Goal: Information Seeking & Learning: Learn about a topic

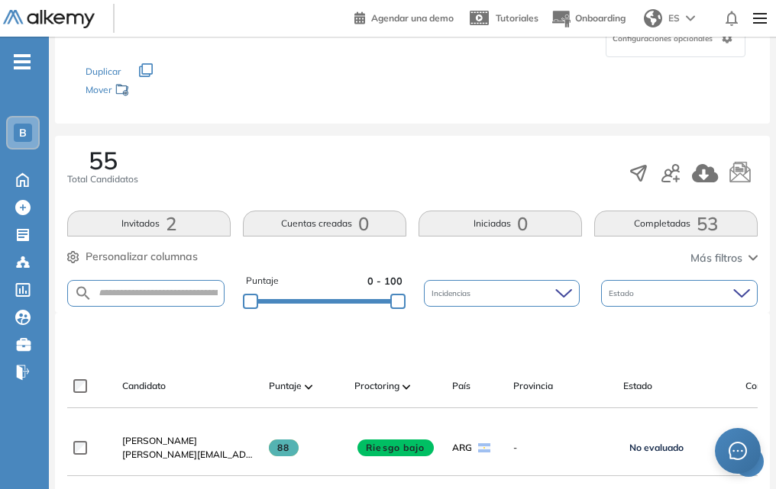
scroll to position [382, 0]
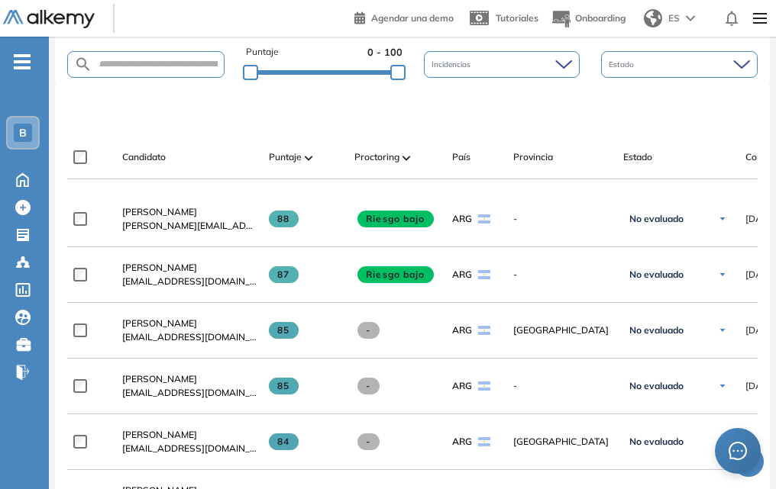
click at [126, 78] on div "Puntaje 0 - 100 Incidencias Estado" at bounding box center [412, 64] width 690 height 39
click at [120, 69] on input "text" at bounding box center [157, 64] width 131 height 11
type input "*******"
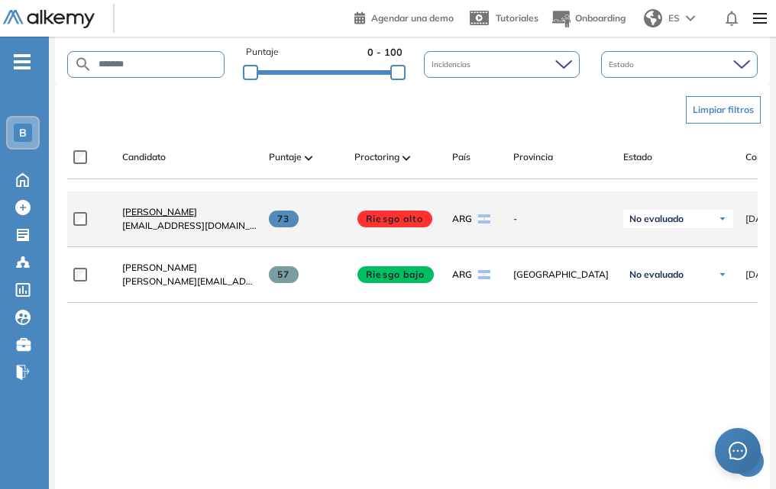
click at [173, 218] on span "[PERSON_NAME]" at bounding box center [159, 211] width 75 height 11
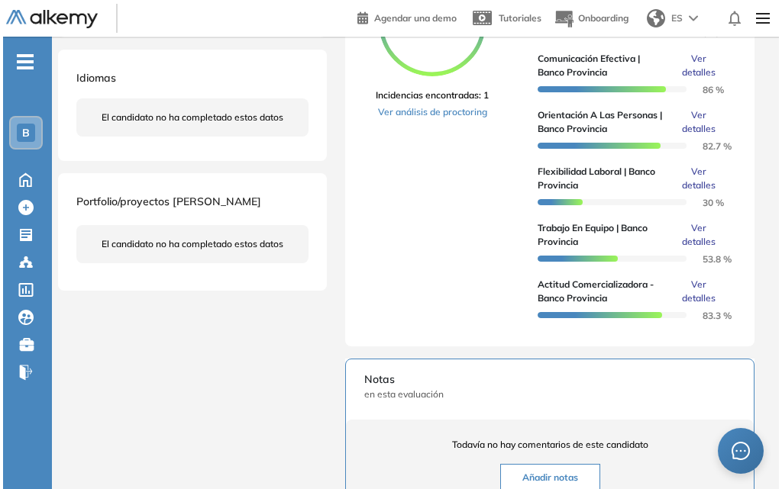
scroll to position [153, 0]
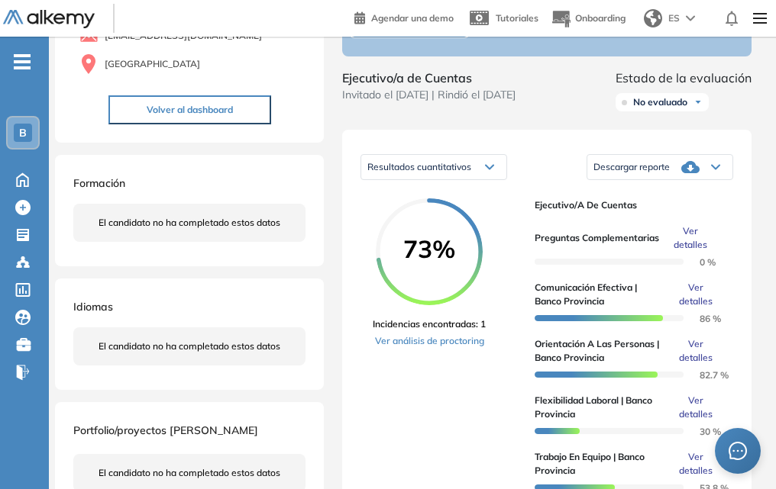
click at [697, 302] on span "Ver detalles" at bounding box center [696, 294] width 50 height 27
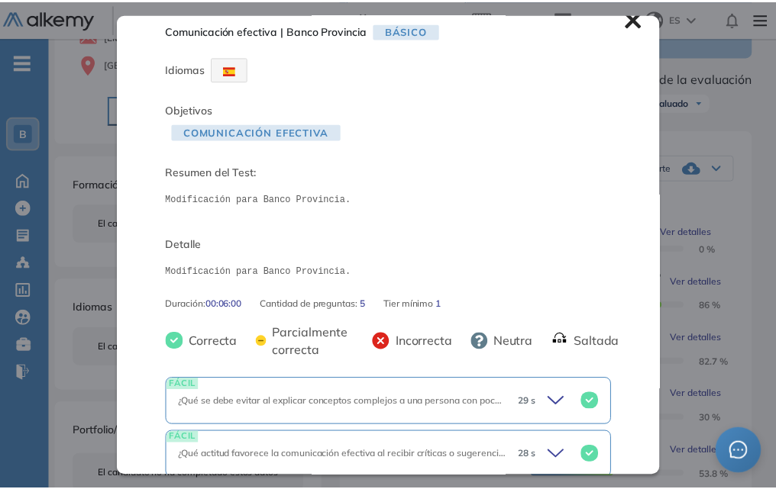
scroll to position [0, 0]
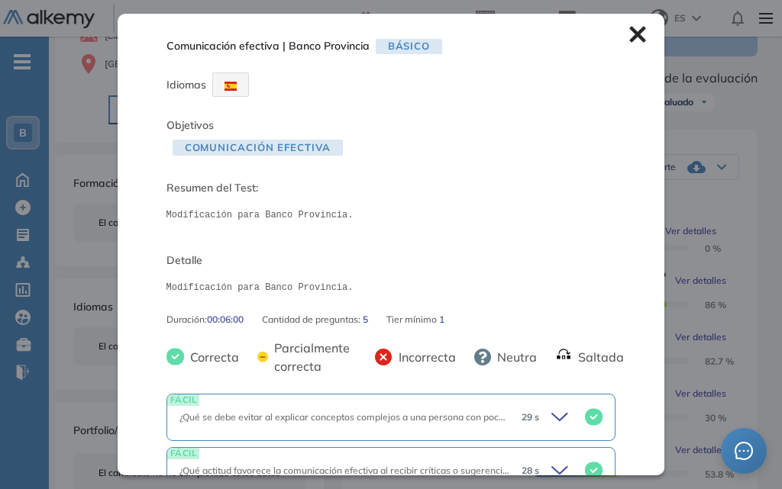
click at [629, 36] on icon at bounding box center [637, 34] width 17 height 17
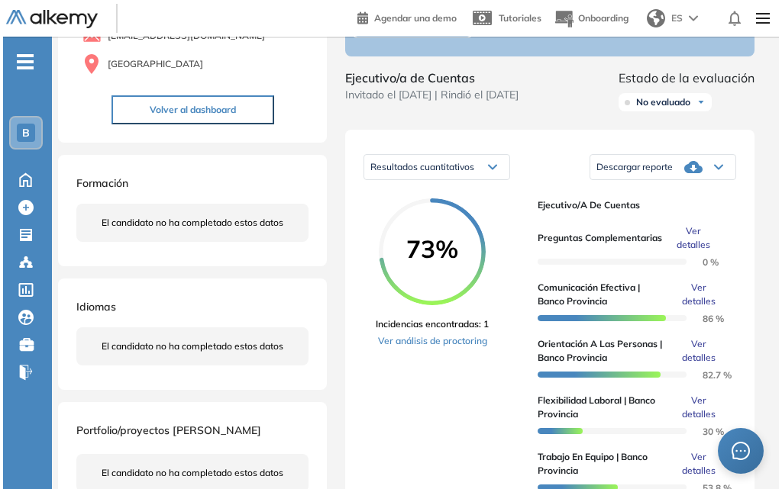
scroll to position [229, 0]
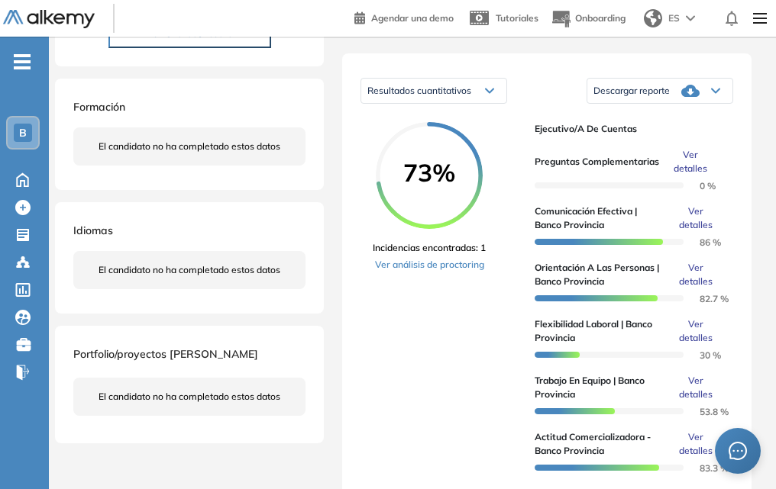
click at [684, 337] on span "Ver detalles" at bounding box center [696, 331] width 50 height 27
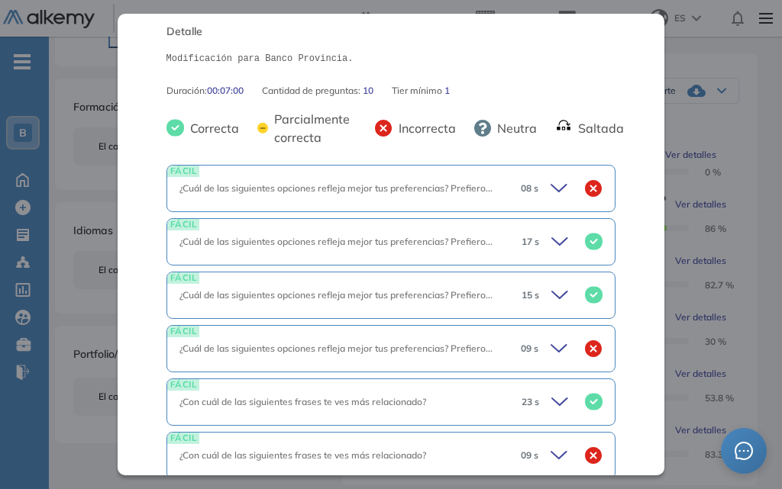
scroll to position [458, 0]
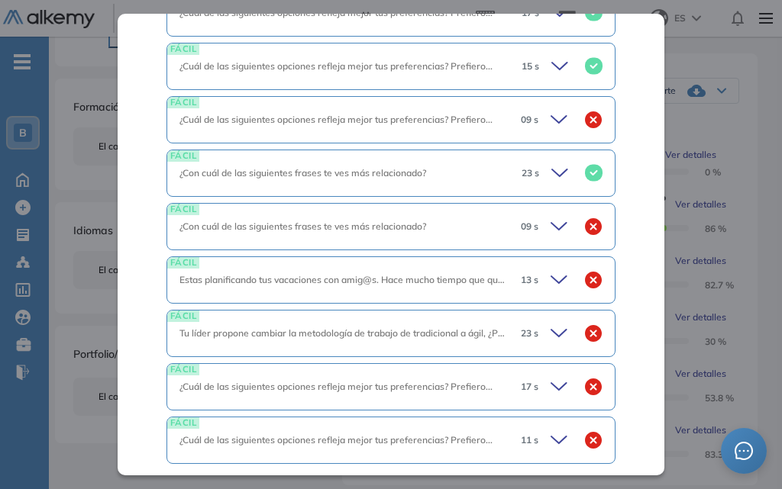
click at [551, 229] on icon at bounding box center [561, 226] width 21 height 21
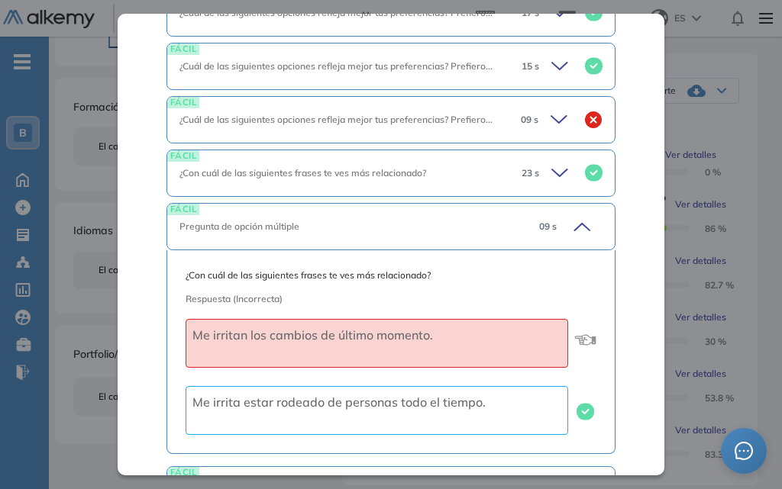
click at [579, 221] on icon at bounding box center [579, 226] width 21 height 21
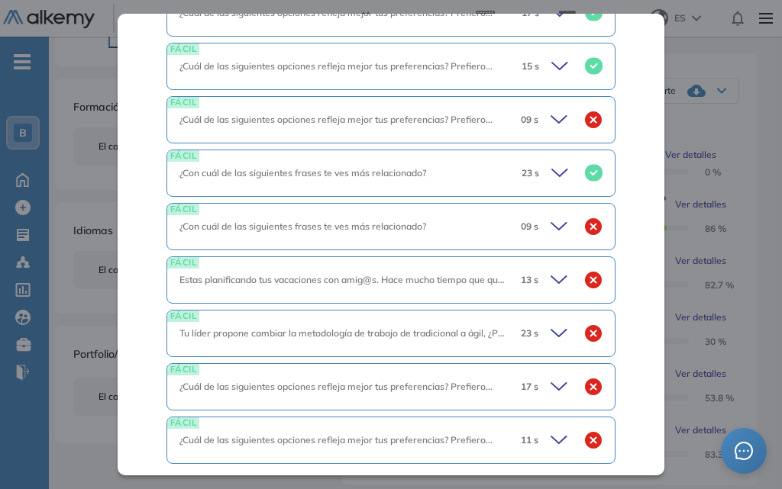
click at [551, 231] on icon at bounding box center [561, 226] width 21 height 21
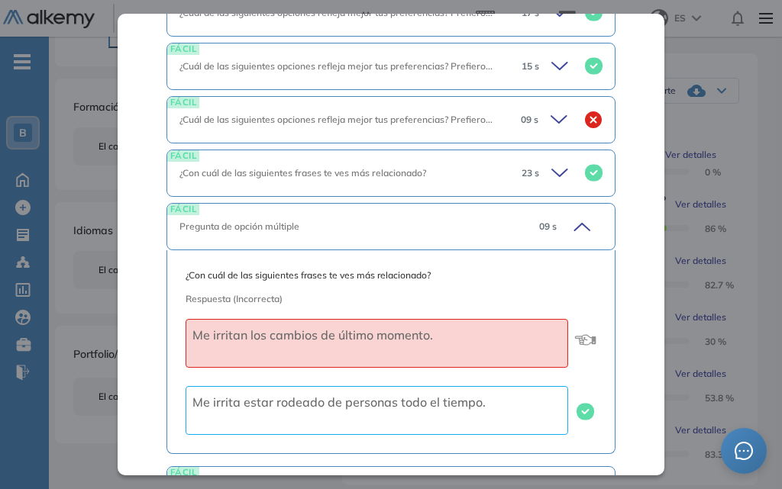
scroll to position [534, 0]
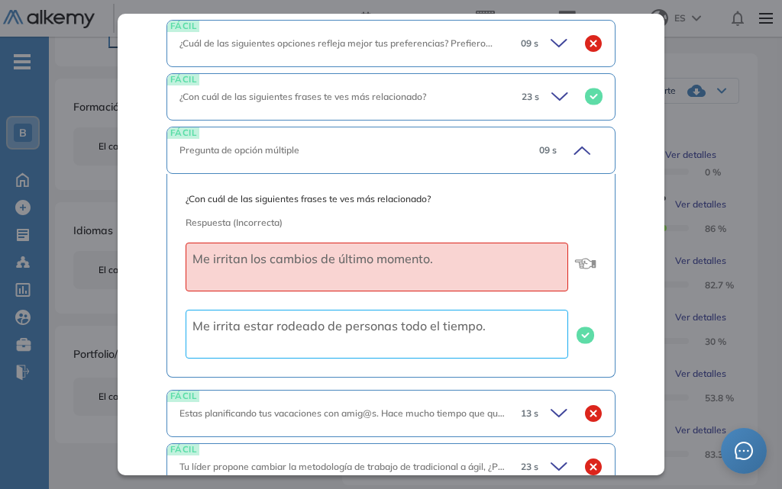
click at [569, 144] on icon at bounding box center [579, 150] width 21 height 21
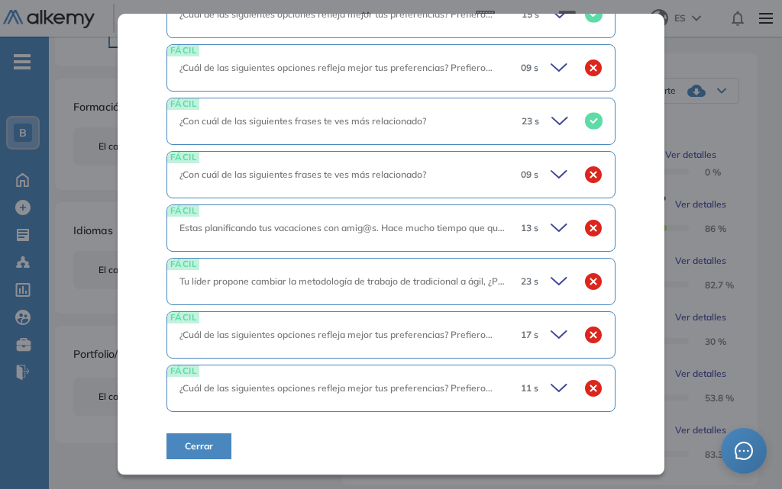
scroll to position [510, 0]
click at [551, 224] on icon at bounding box center [561, 228] width 21 height 21
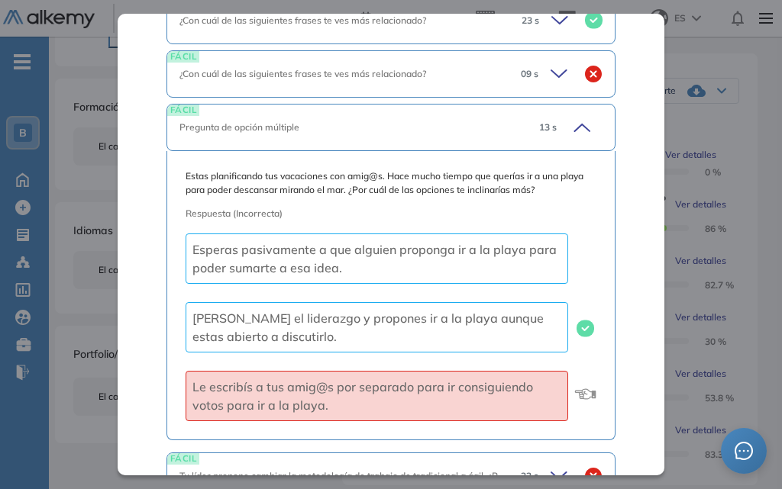
scroll to position [534, 0]
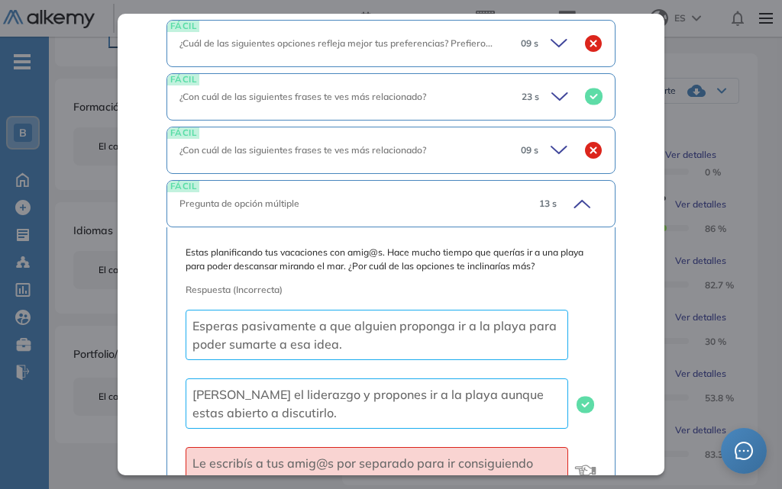
click at [575, 204] on icon at bounding box center [582, 204] width 15 height 7
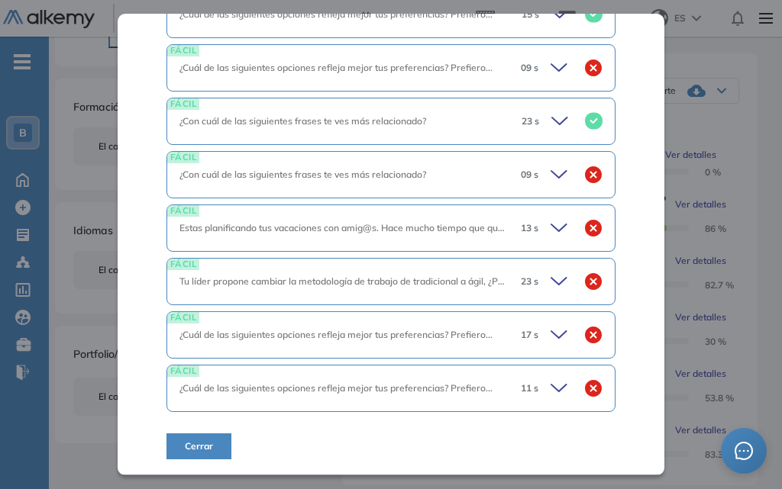
scroll to position [510, 0]
click at [551, 282] on icon at bounding box center [561, 281] width 21 height 21
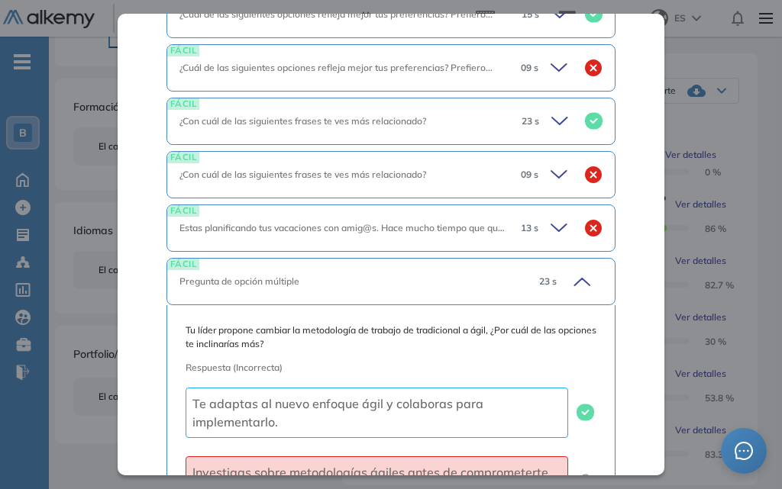
scroll to position [534, 0]
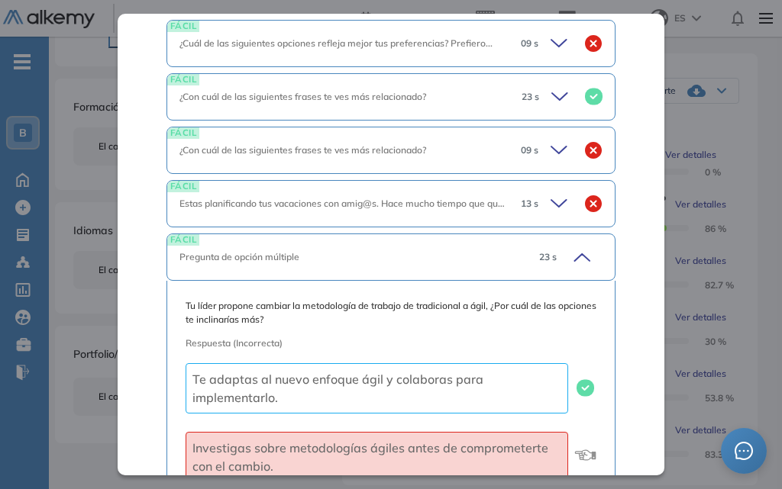
click at [576, 253] on icon at bounding box center [579, 257] width 21 height 21
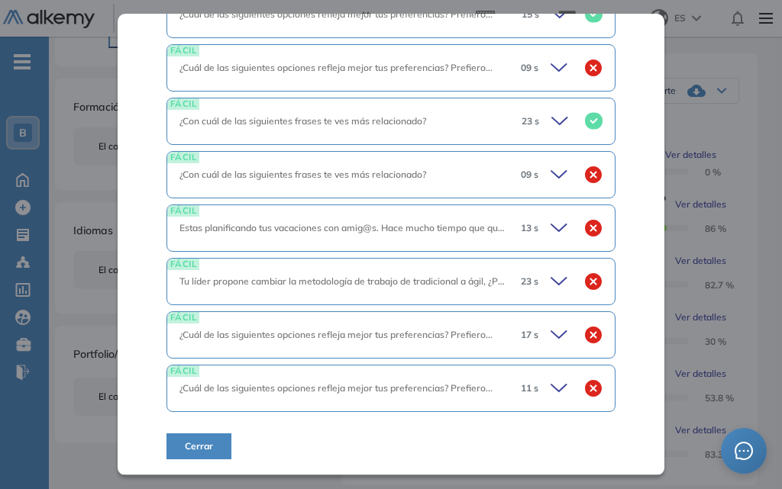
scroll to position [509, 0]
click at [555, 331] on icon at bounding box center [561, 335] width 21 height 21
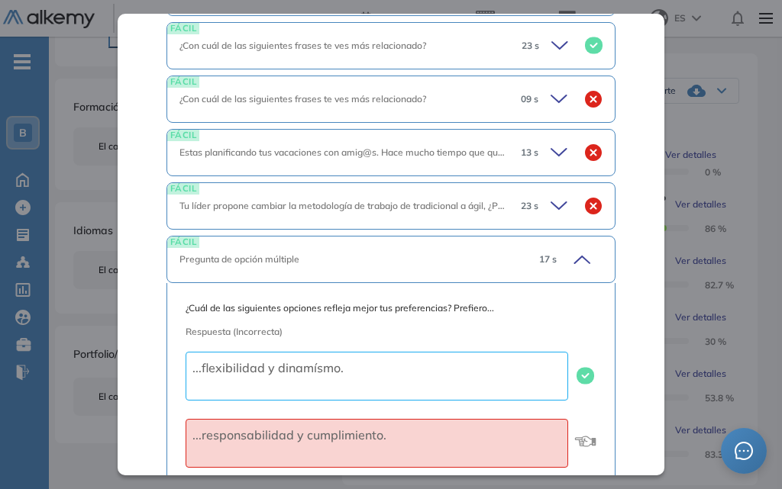
scroll to position [662, 0]
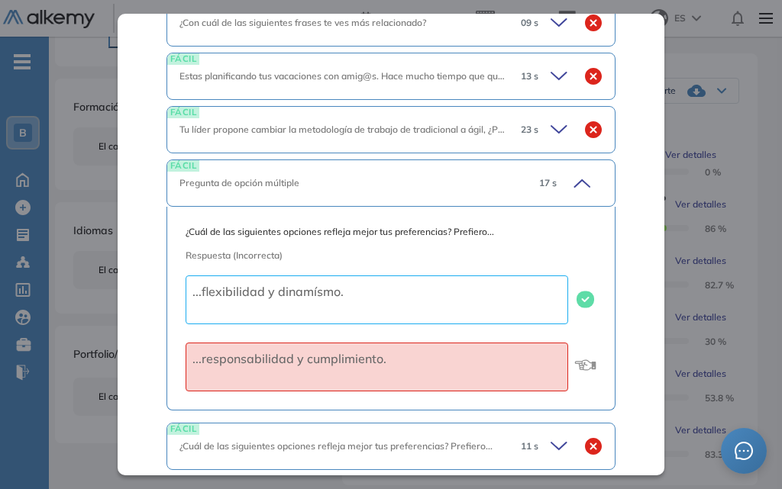
click at [580, 183] on div "17 s" at bounding box center [565, 183] width 76 height 21
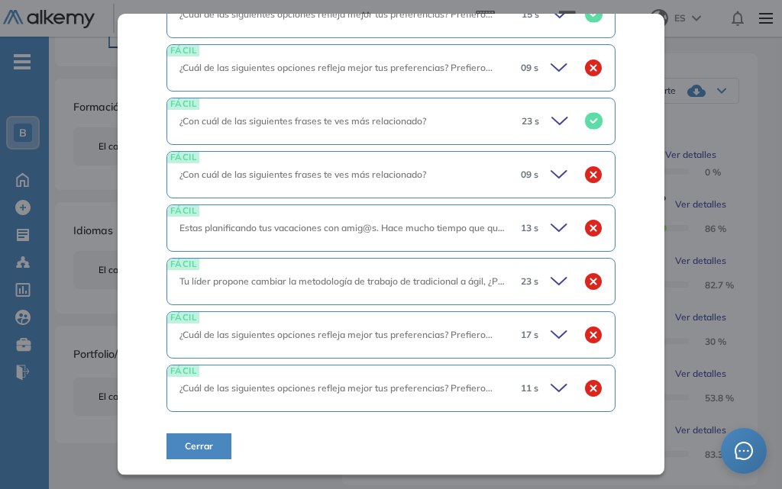
scroll to position [510, 0]
click at [554, 383] on icon at bounding box center [561, 388] width 21 height 21
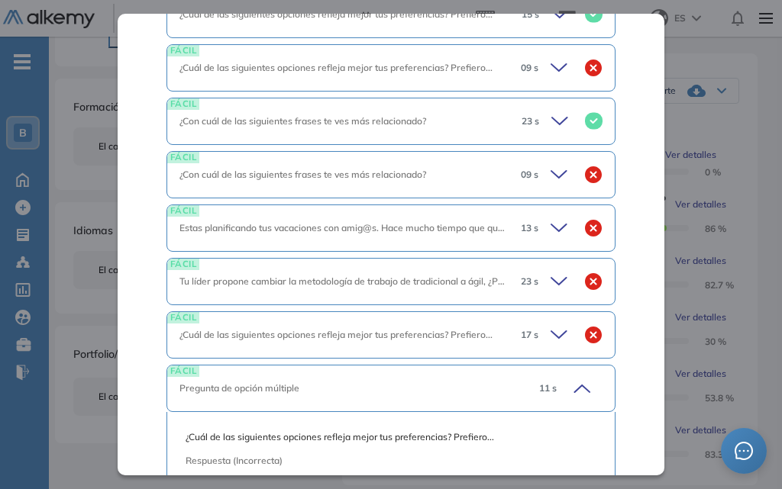
scroll to position [662, 0]
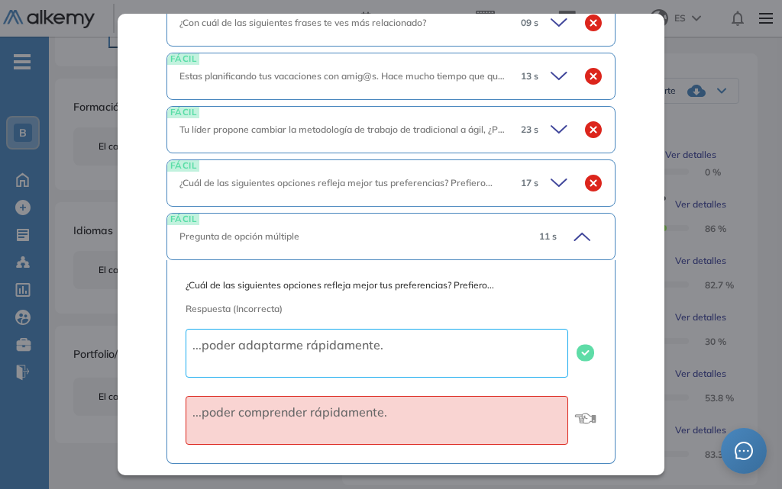
click at [570, 233] on icon at bounding box center [579, 236] width 21 height 21
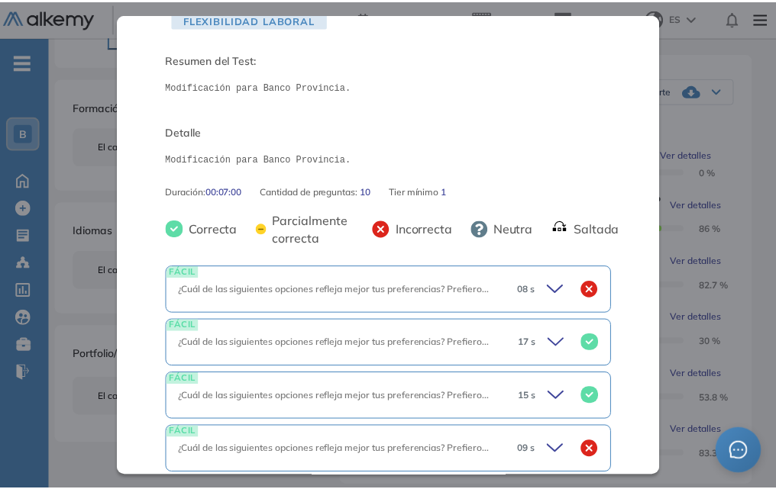
scroll to position [0, 0]
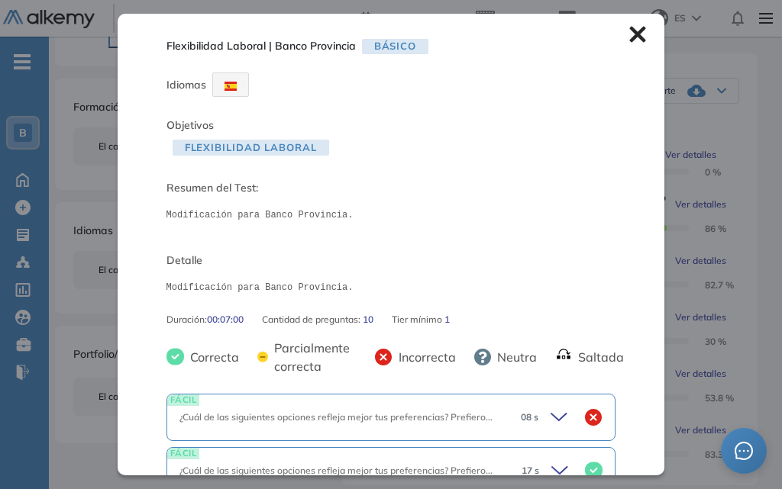
click at [630, 35] on icon at bounding box center [638, 35] width 16 height 16
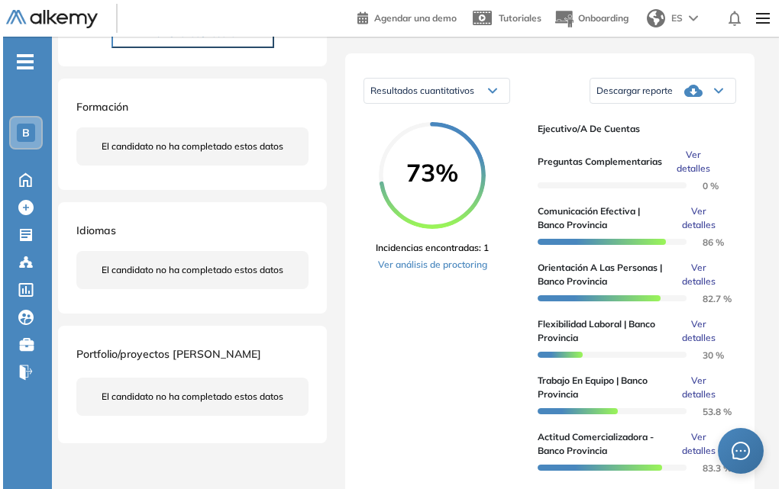
scroll to position [305, 0]
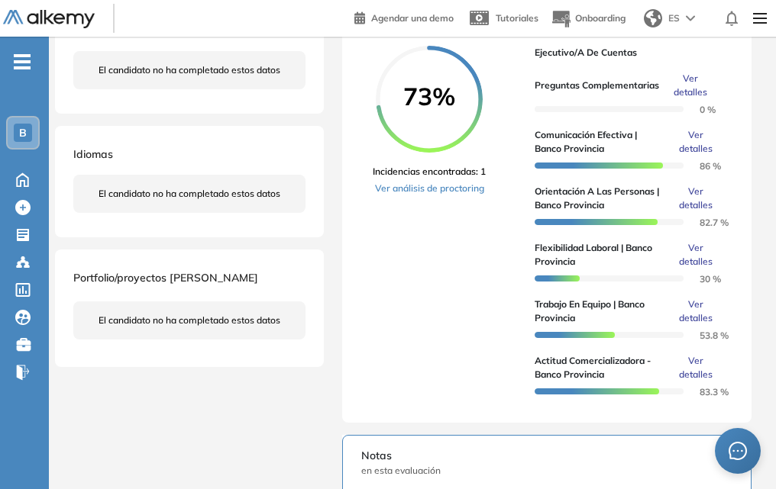
click at [698, 316] on span "Ver detalles" at bounding box center [696, 311] width 50 height 27
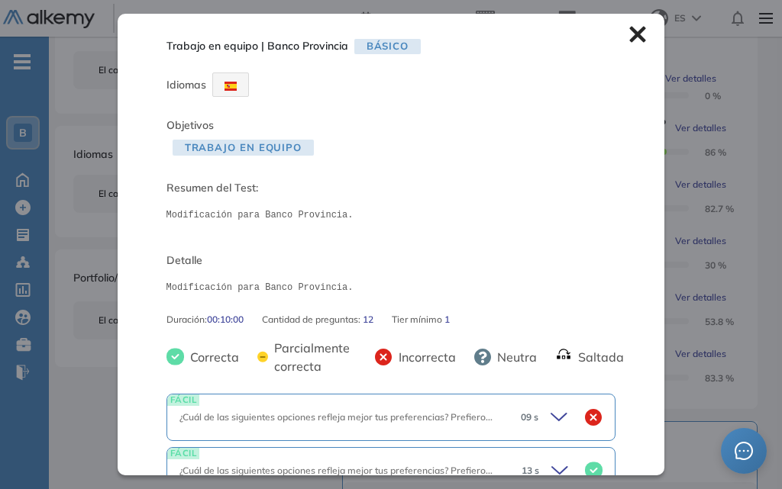
scroll to position [76, 0]
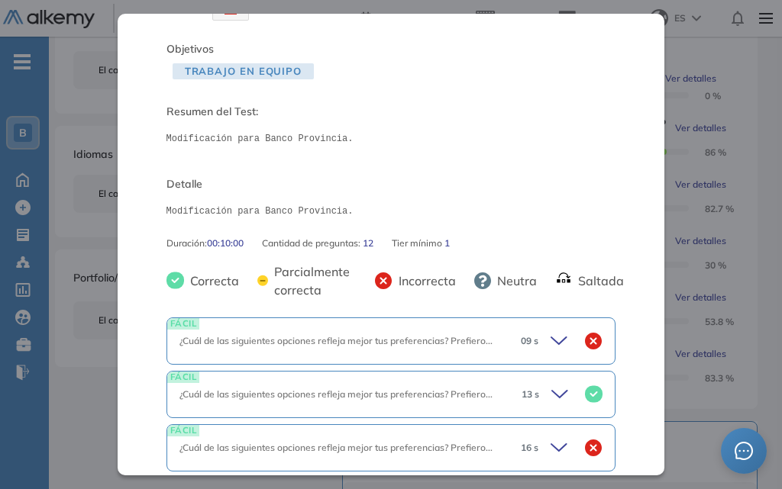
click at [554, 341] on icon at bounding box center [561, 341] width 21 height 21
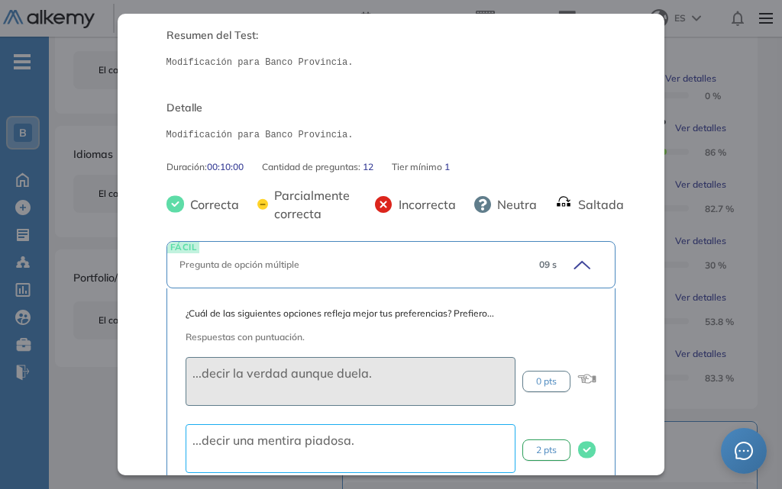
scroll to position [229, 0]
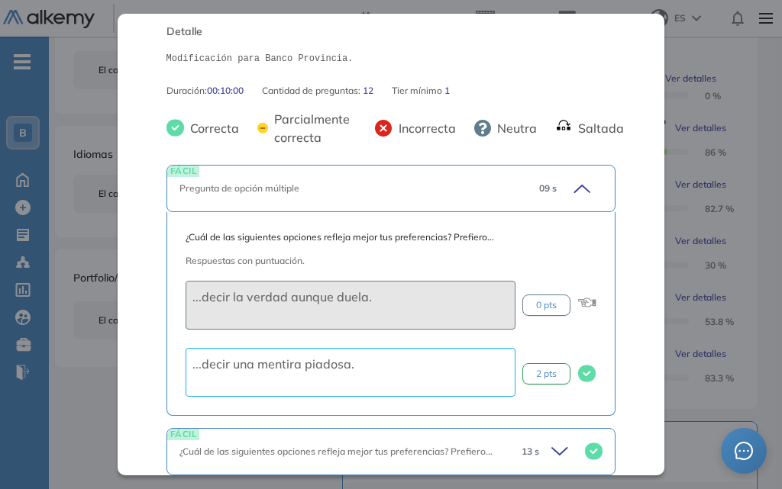
click at [569, 182] on icon at bounding box center [579, 188] width 21 height 21
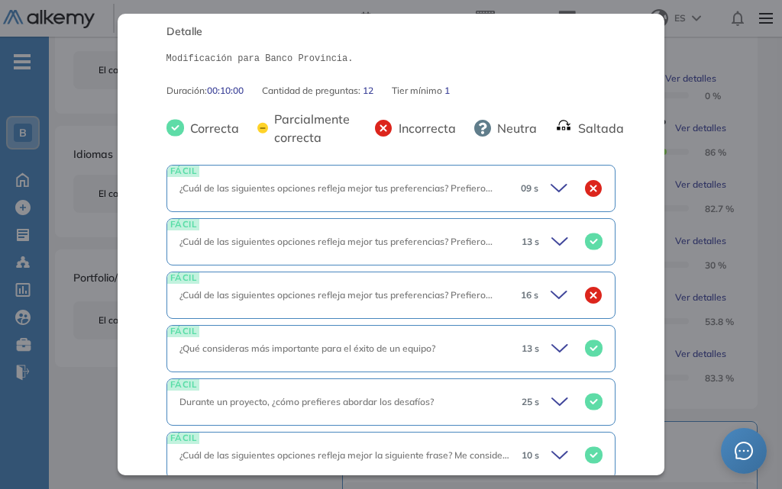
click at [551, 295] on icon at bounding box center [561, 295] width 21 height 21
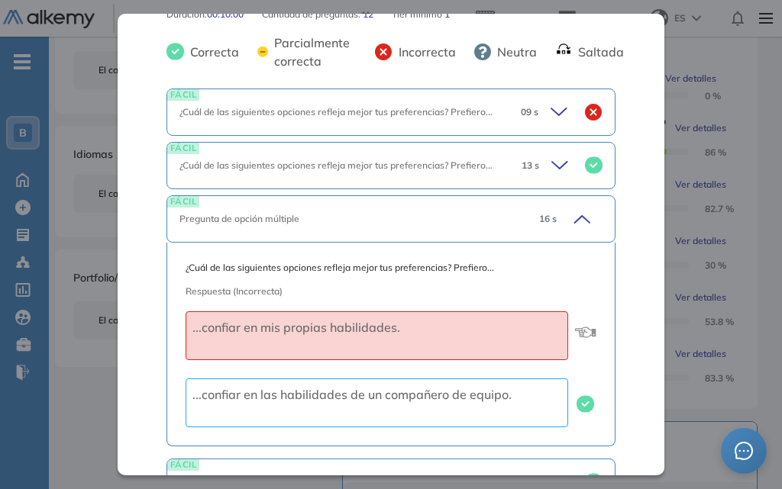
scroll to position [382, 0]
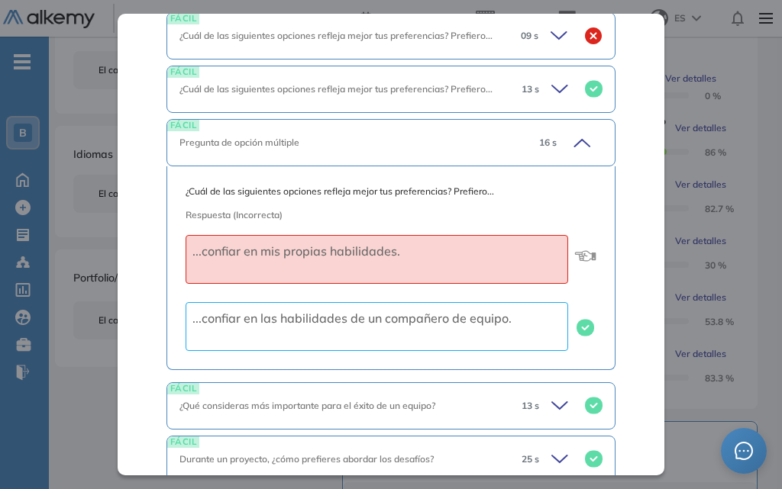
click at [569, 147] on icon at bounding box center [579, 142] width 21 height 21
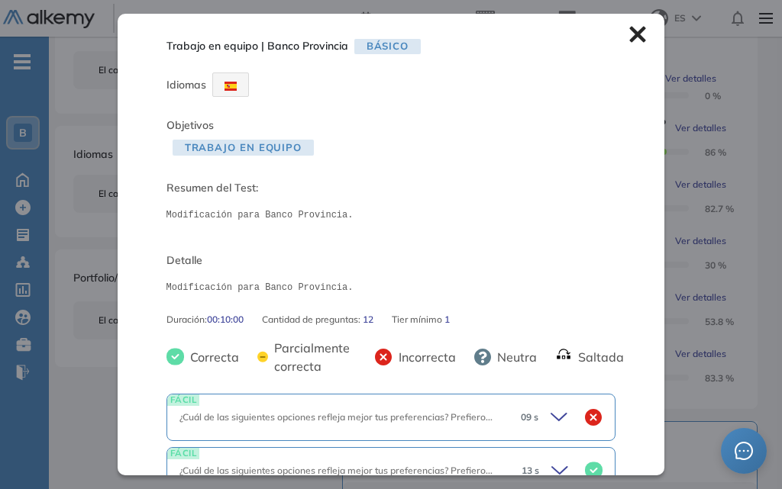
scroll to position [76, 0]
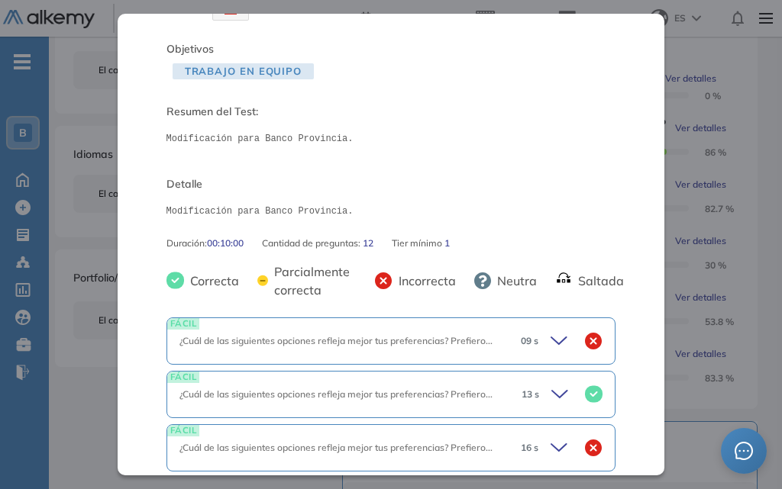
click at [554, 342] on icon at bounding box center [561, 341] width 21 height 21
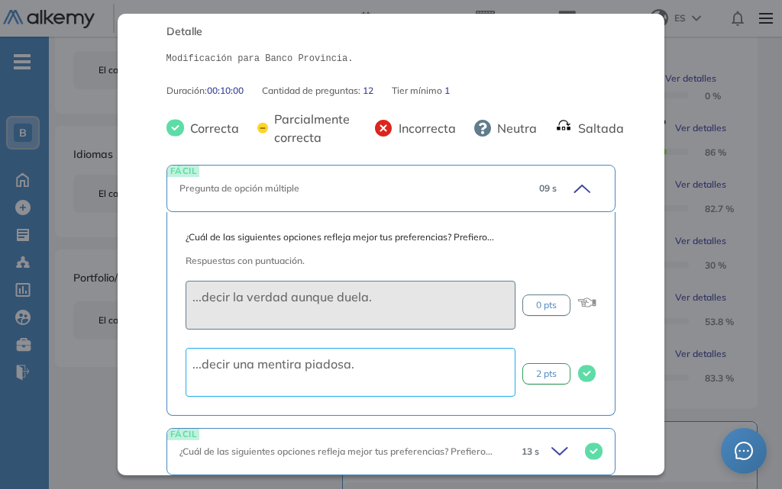
scroll to position [0, 0]
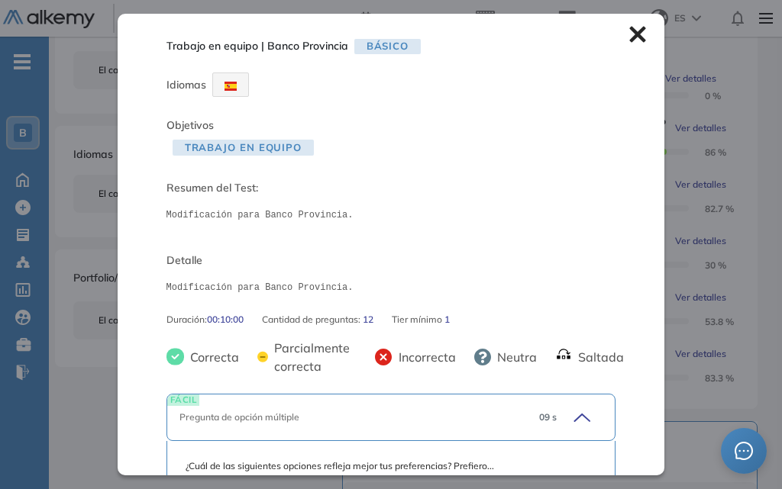
click at [631, 32] on icon at bounding box center [638, 35] width 16 height 16
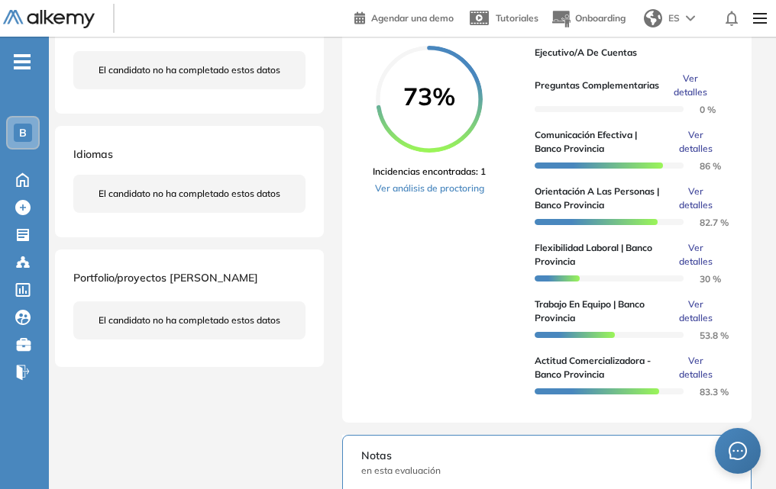
click at [698, 316] on span "Ver detalles" at bounding box center [696, 311] width 50 height 27
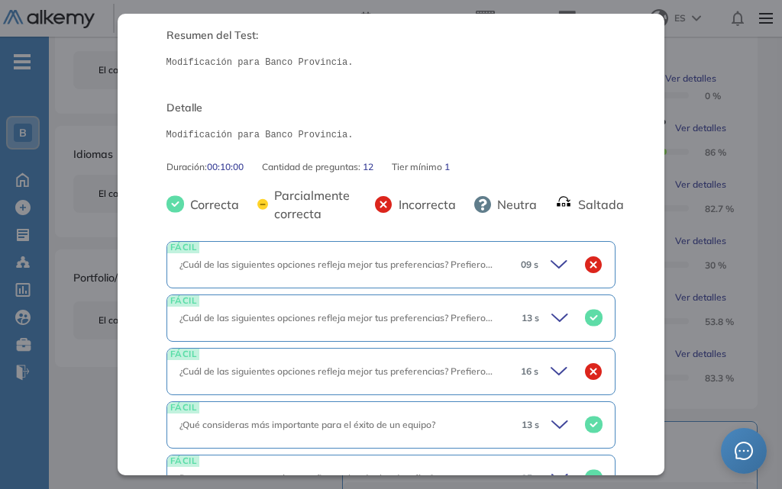
scroll to position [229, 0]
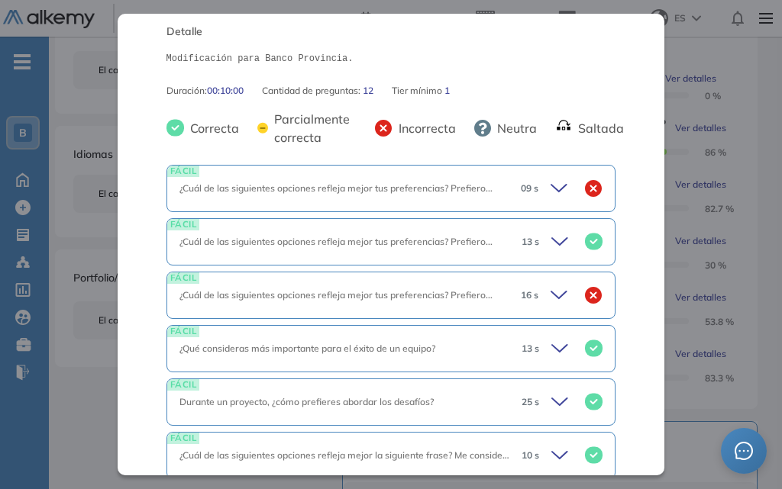
click at [551, 297] on icon at bounding box center [558, 295] width 15 height 7
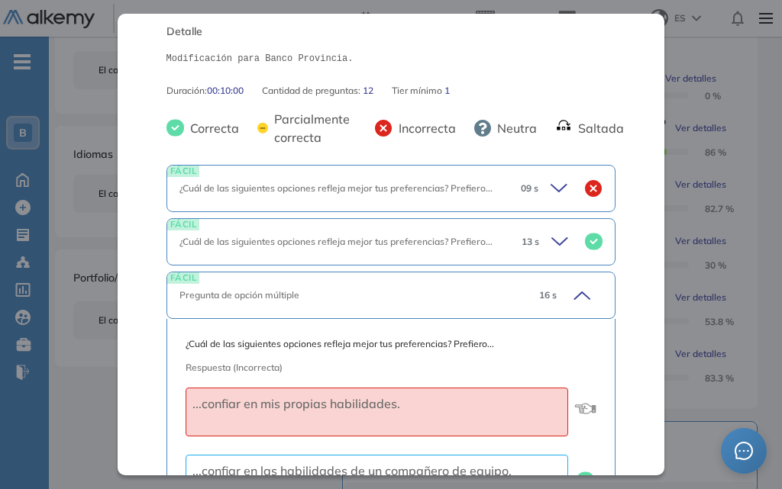
scroll to position [305, 0]
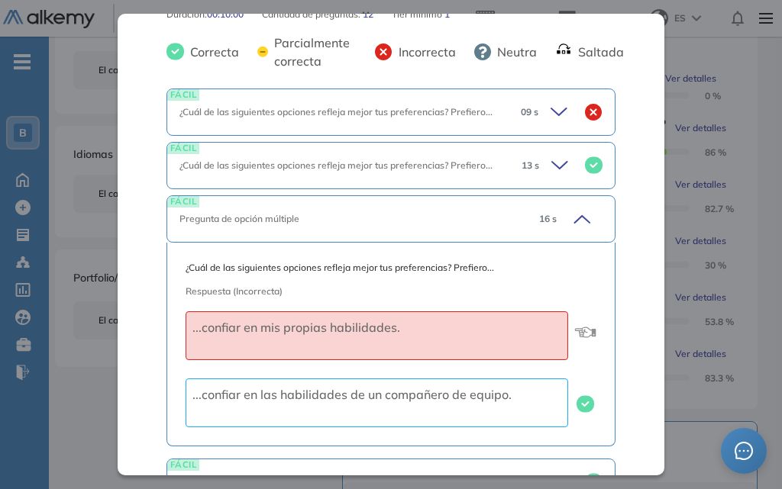
click at [569, 226] on icon at bounding box center [579, 218] width 21 height 21
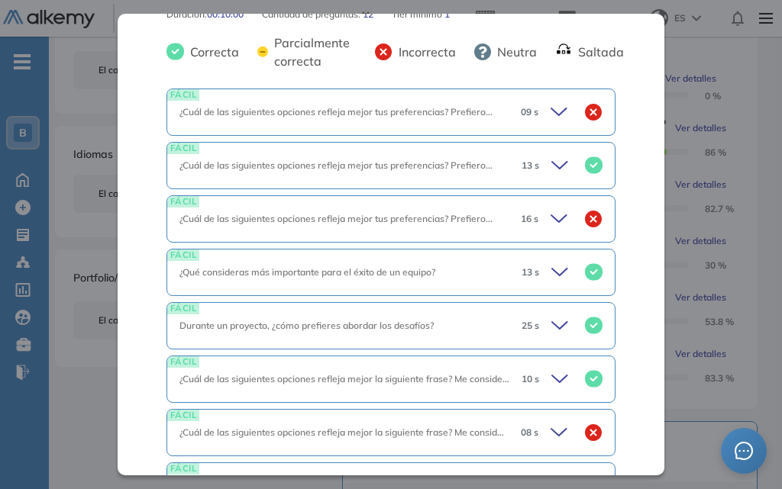
scroll to position [458, 0]
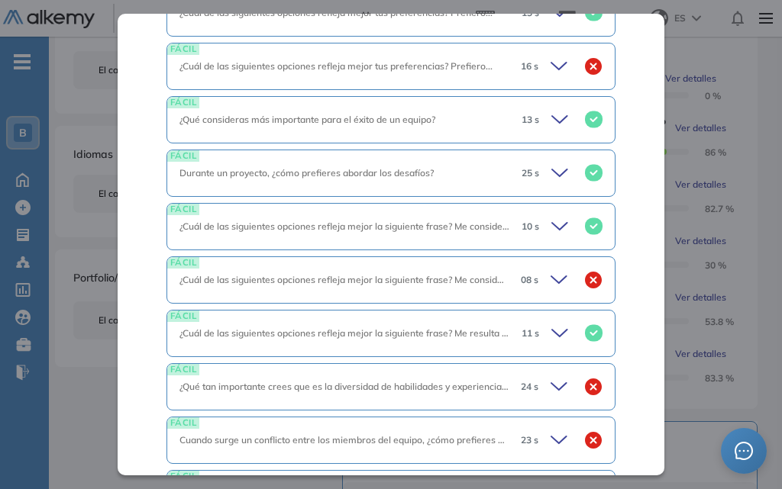
click at [551, 279] on icon at bounding box center [558, 279] width 15 height 7
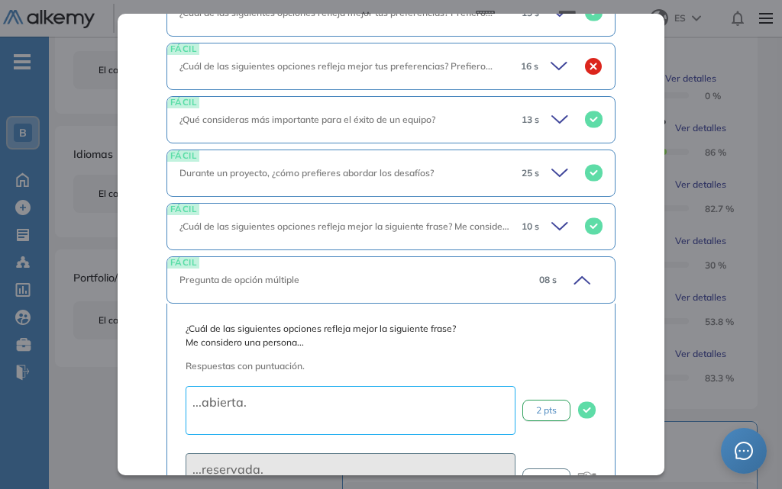
scroll to position [534, 0]
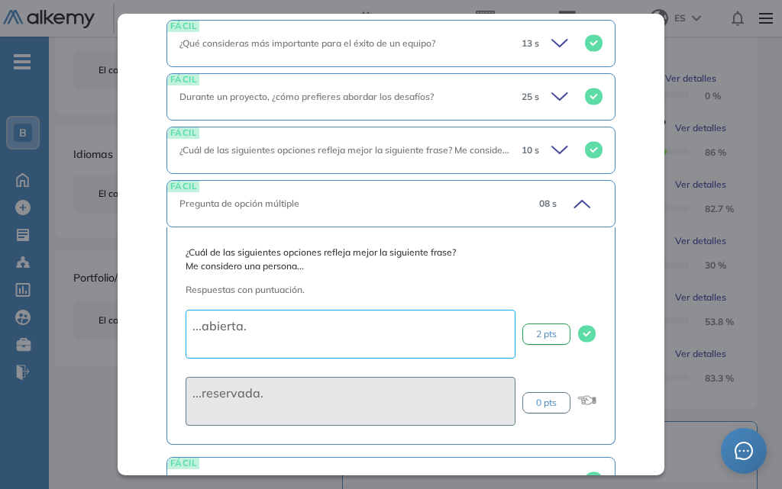
click at [569, 200] on icon at bounding box center [579, 203] width 21 height 21
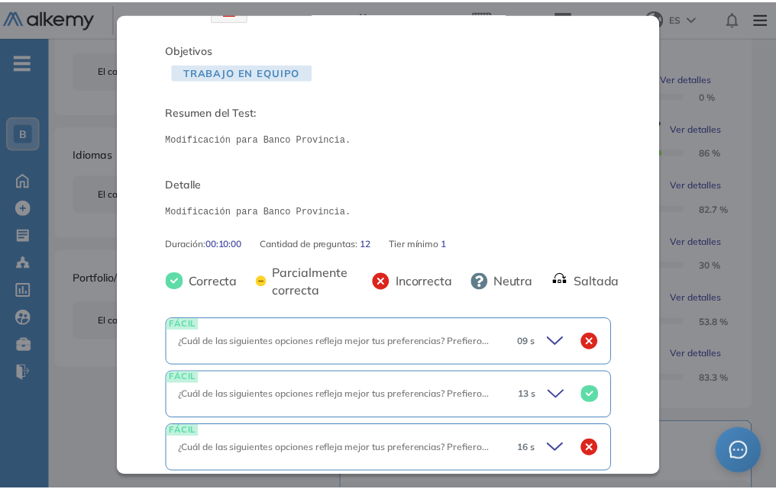
scroll to position [0, 0]
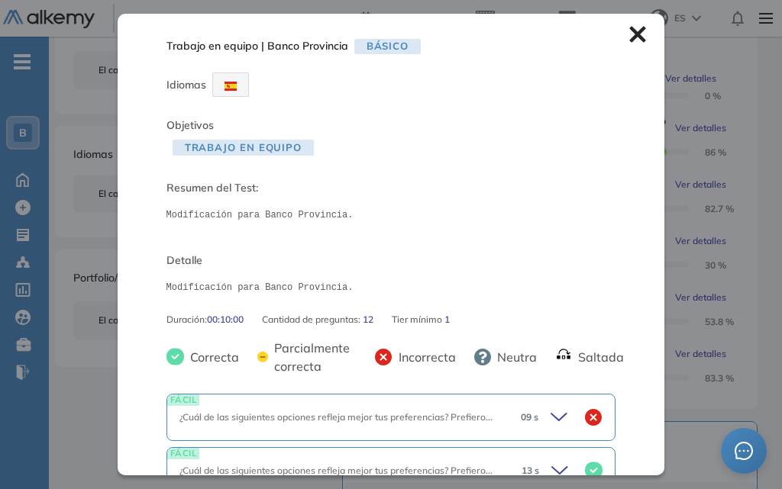
click at [632, 39] on icon at bounding box center [638, 35] width 16 height 16
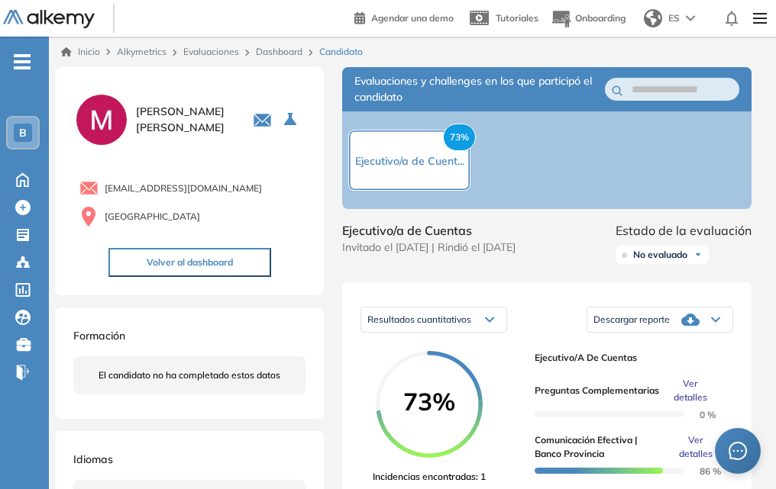
scroll to position [76, 0]
